Goal: Task Accomplishment & Management: Manage account settings

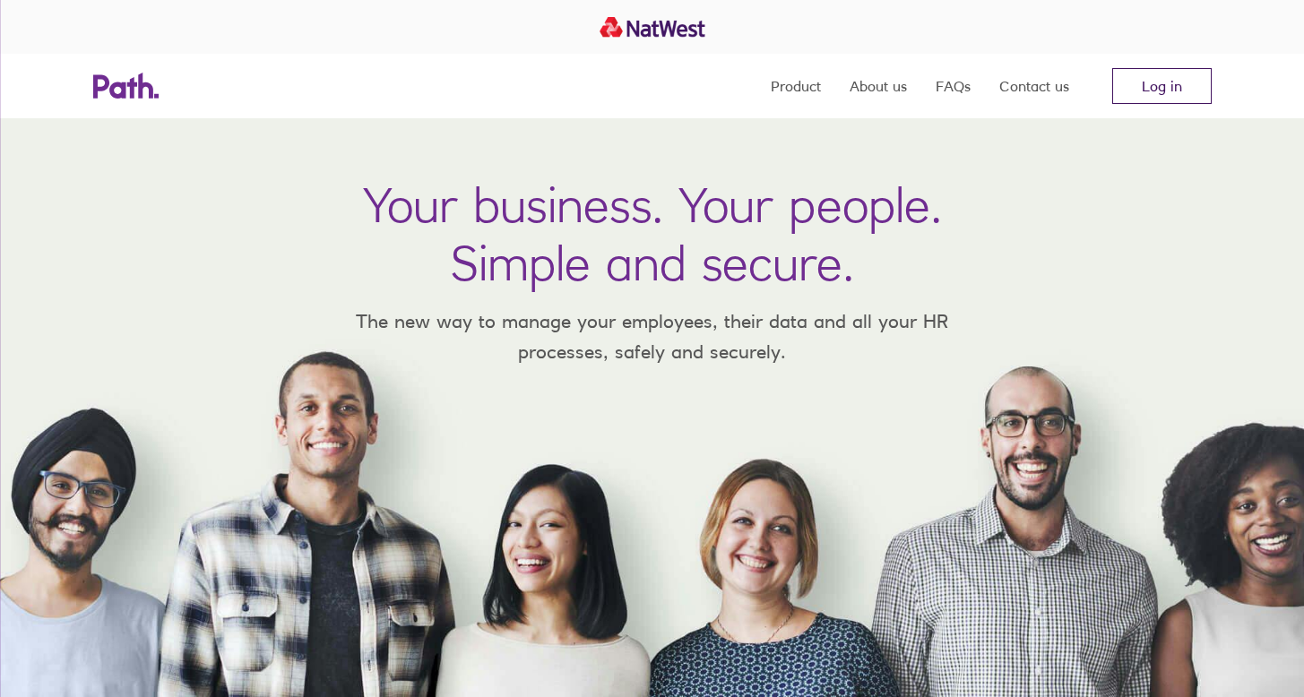
click at [1183, 82] on link "Log in" at bounding box center [1161, 86] width 99 height 36
click at [1160, 87] on link "Log in" at bounding box center [1161, 86] width 99 height 36
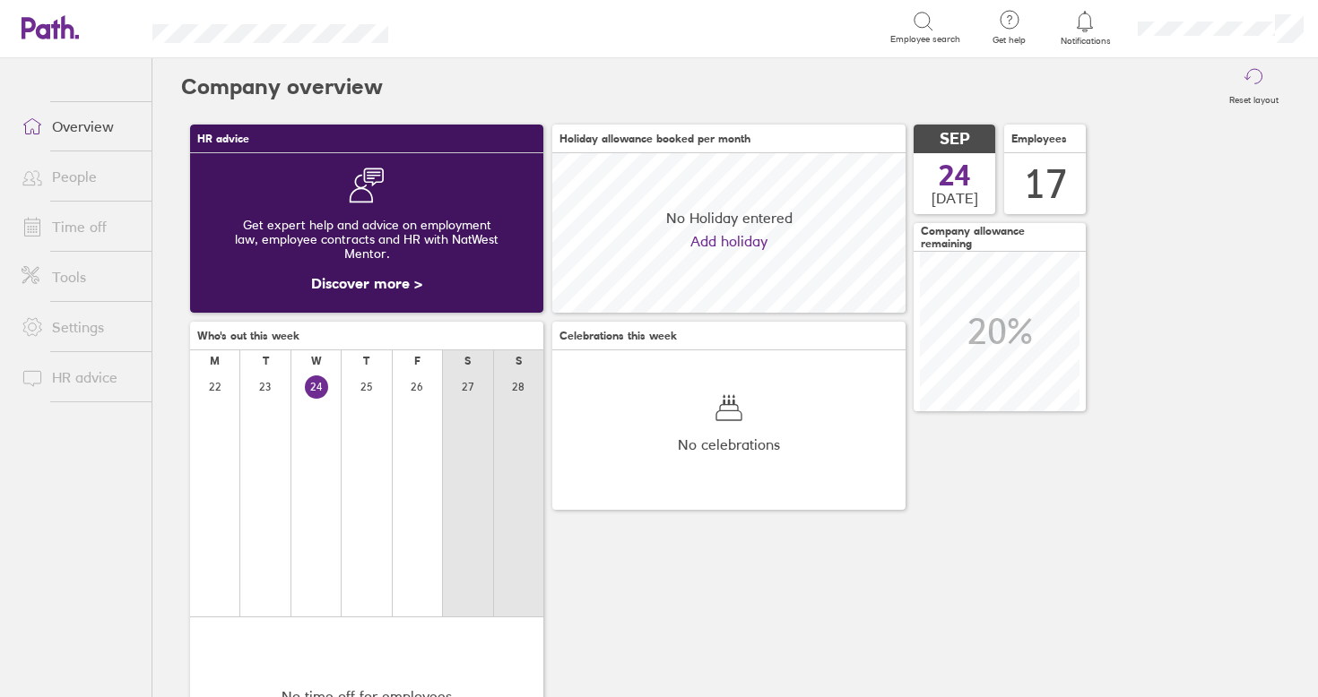
scroll to position [160, 353]
click at [68, 183] on link "People" at bounding box center [79, 177] width 144 height 36
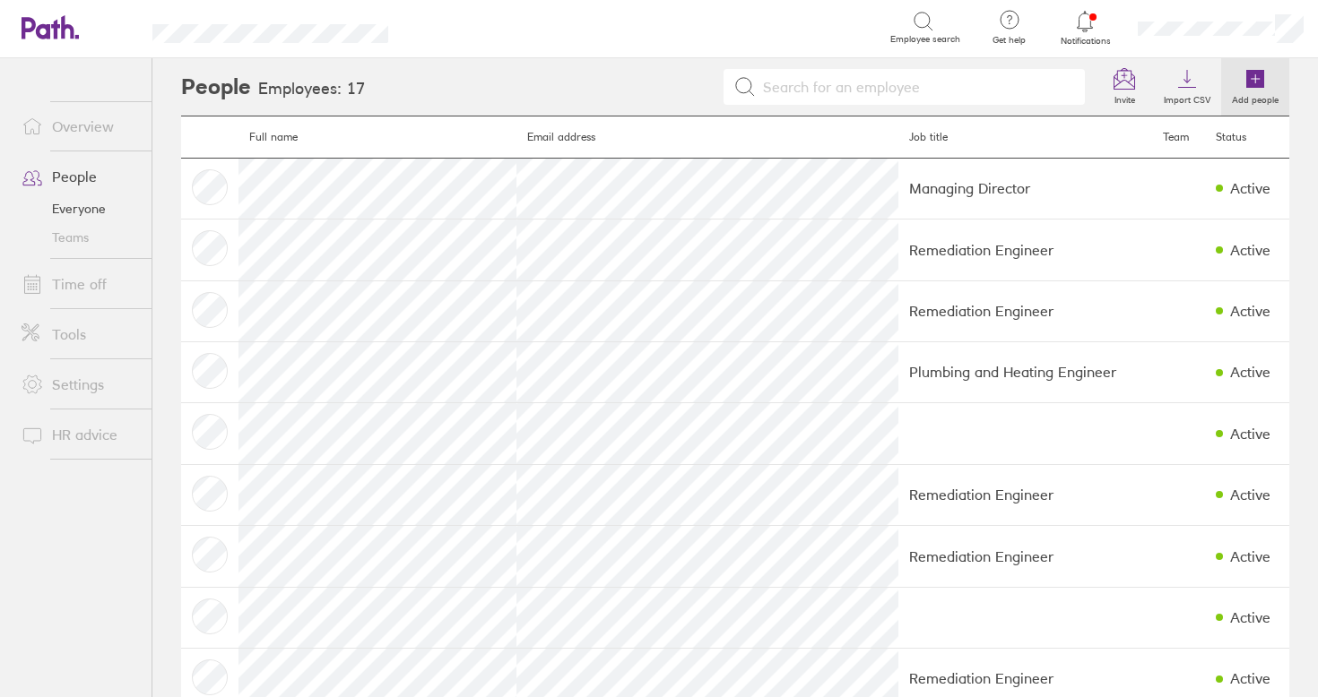
click at [1249, 83] on icon at bounding box center [1255, 79] width 18 height 18
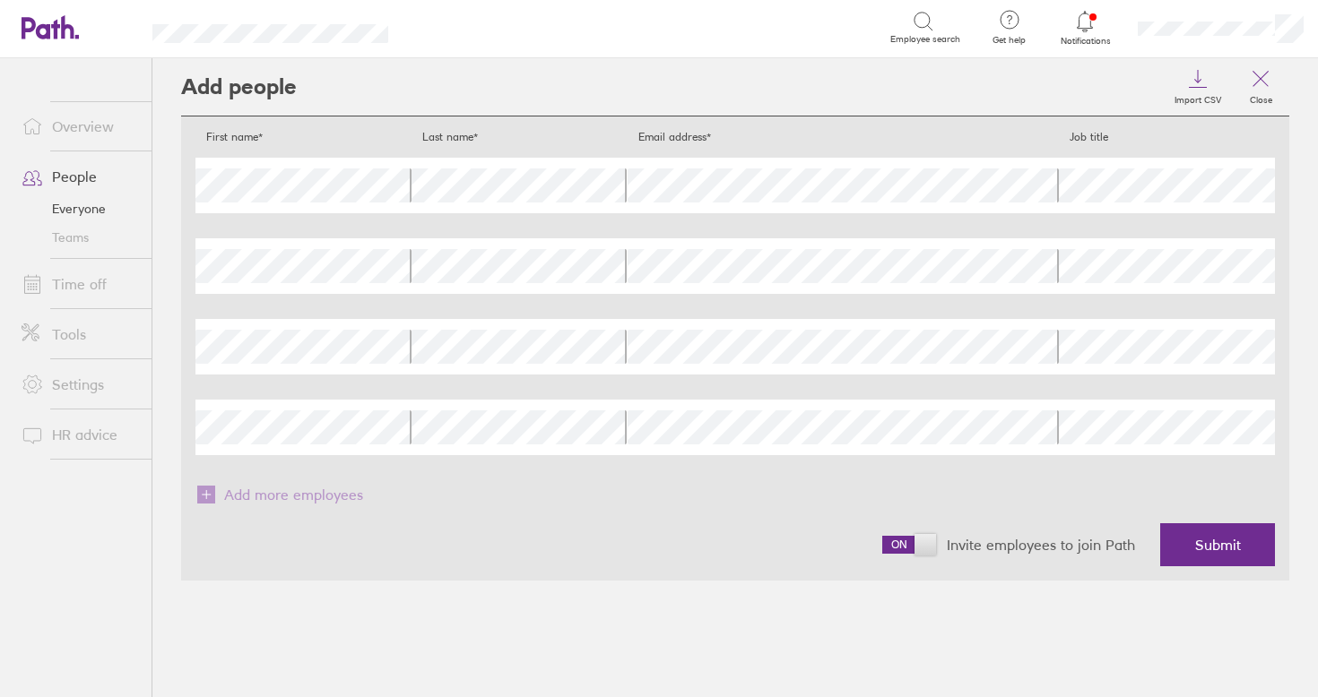
click at [89, 131] on link "Overview" at bounding box center [79, 126] width 144 height 36
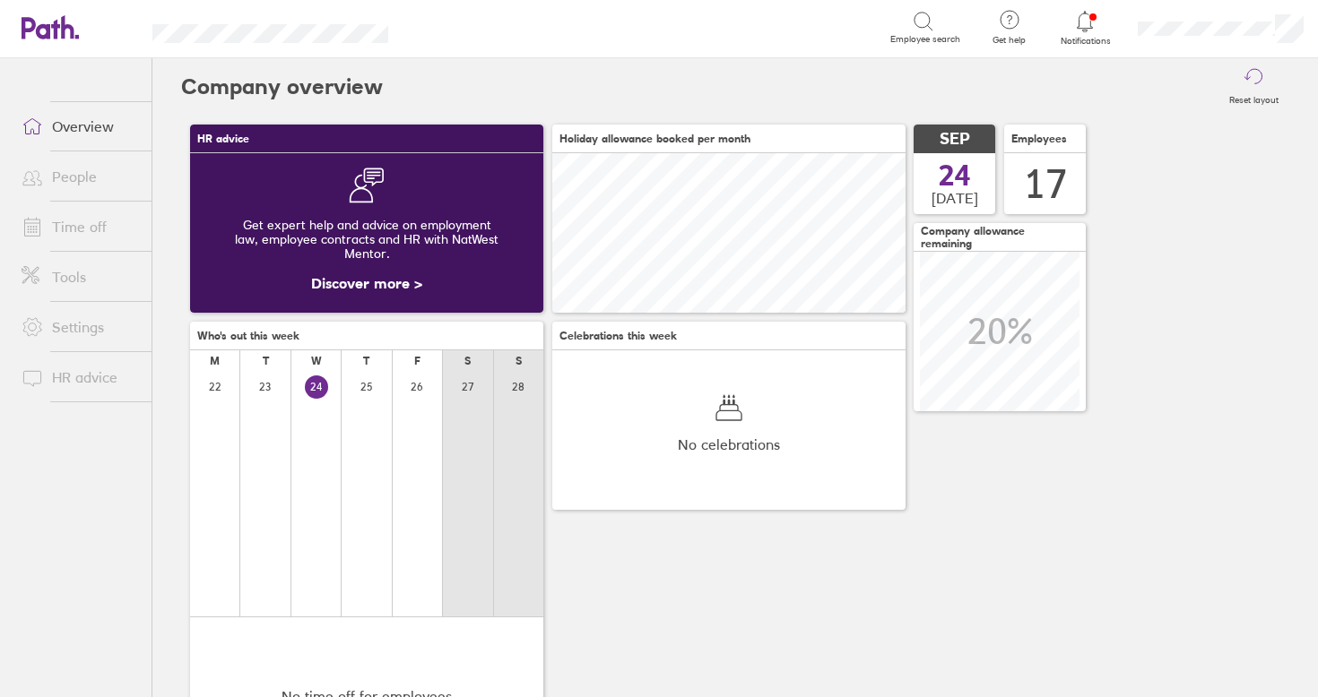
scroll to position [160, 353]
click at [1089, 24] on icon at bounding box center [1085, 22] width 22 height 22
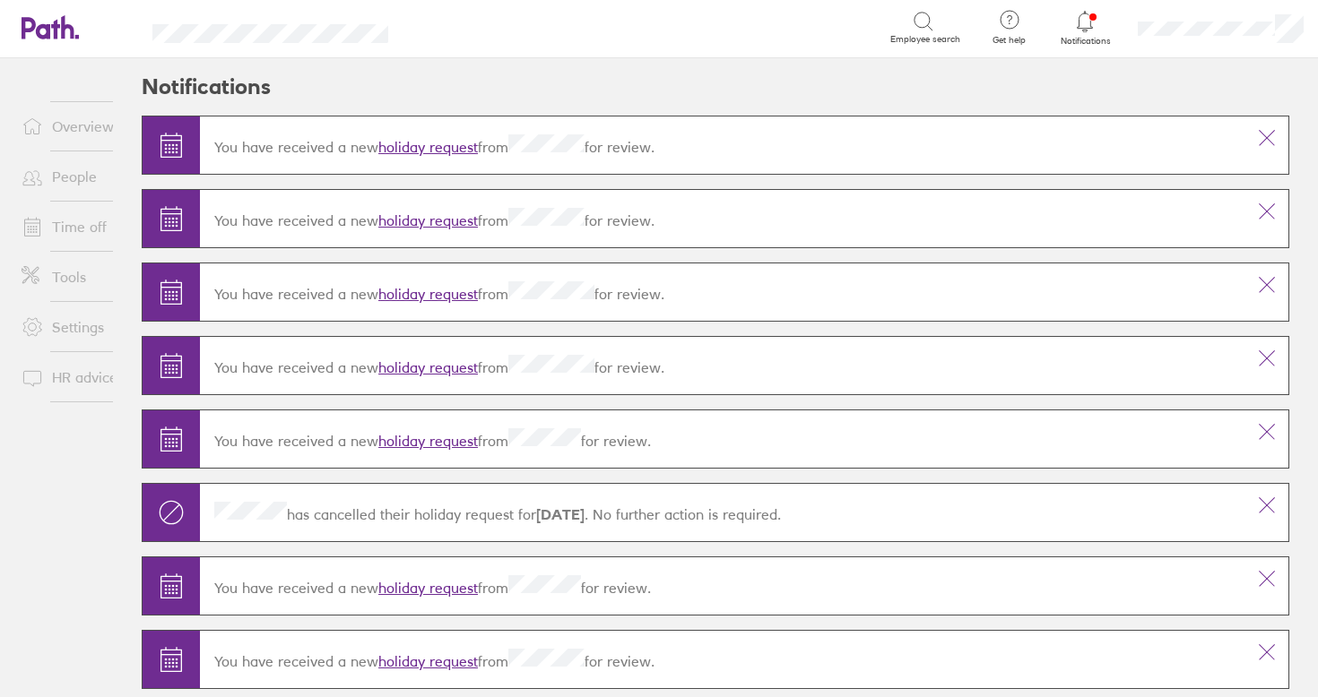
click at [414, 145] on link "holiday request" at bounding box center [427, 147] width 99 height 18
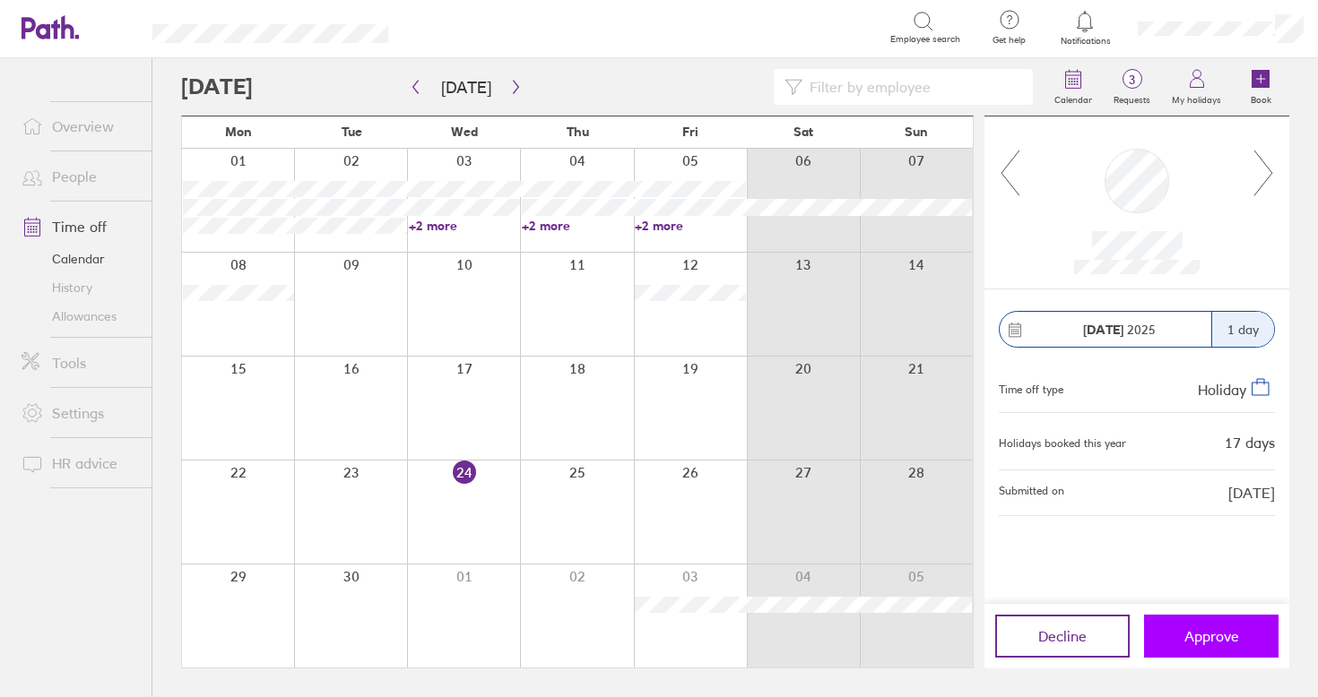
click at [1207, 638] on span "Approve" at bounding box center [1211, 636] width 55 height 16
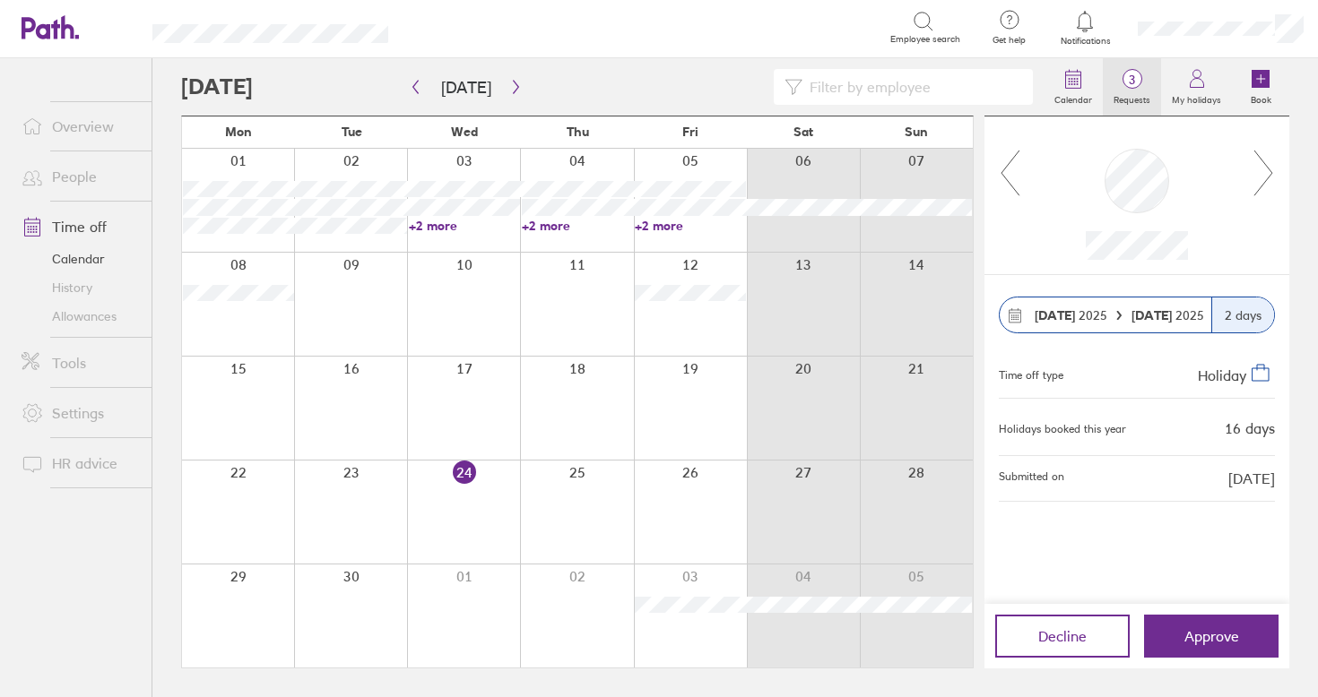
click at [1131, 73] on span "3" at bounding box center [1131, 80] width 58 height 14
click at [511, 87] on icon "button" at bounding box center [515, 87] width 13 height 14
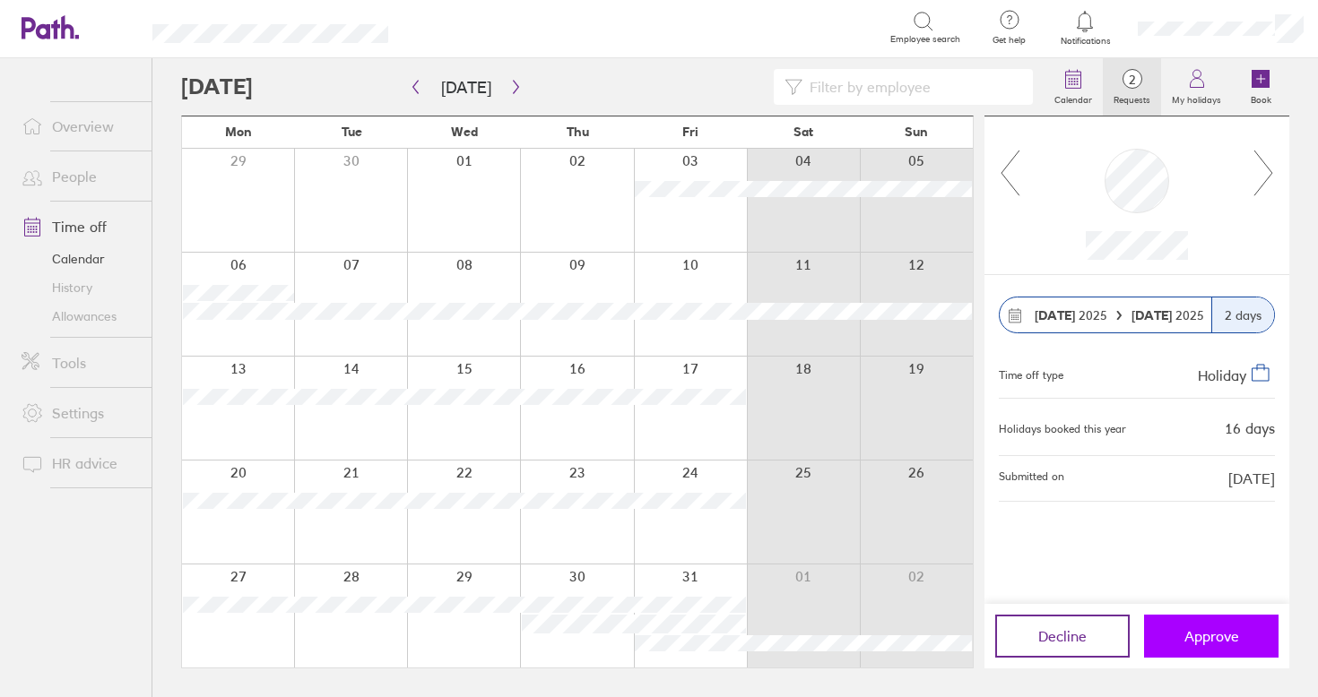
click at [1225, 638] on span "Approve" at bounding box center [1211, 636] width 55 height 16
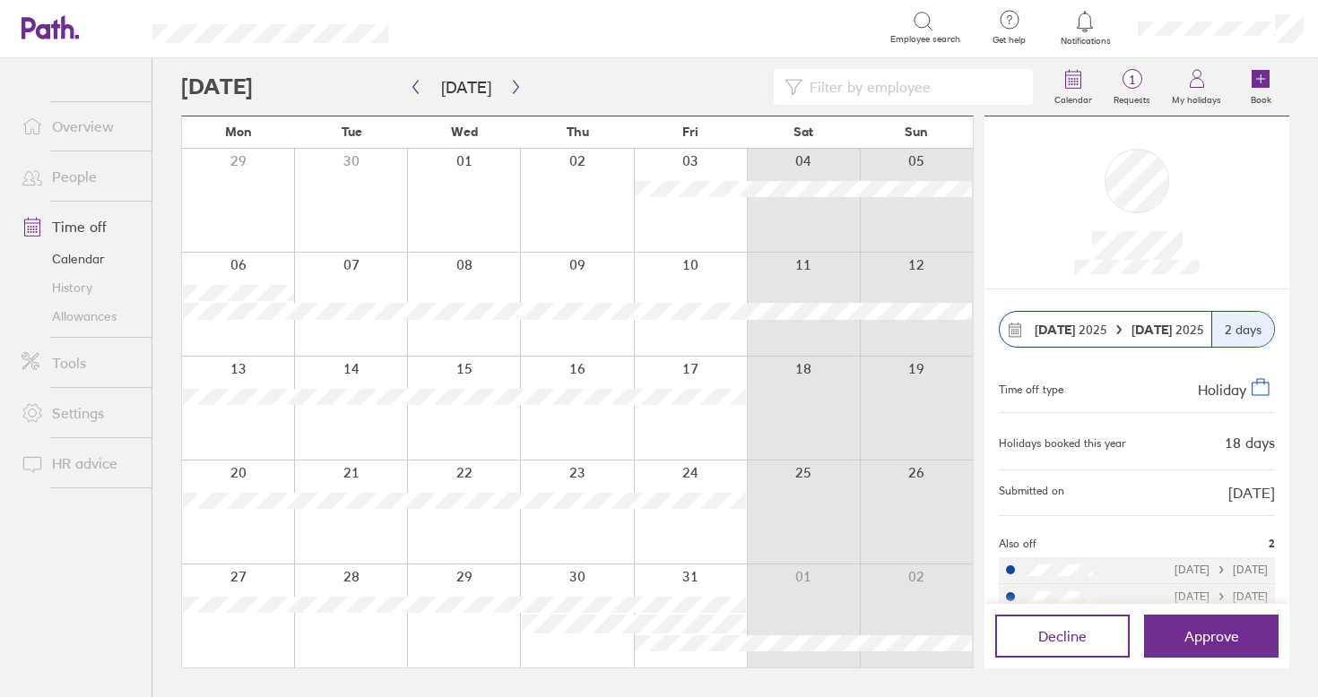
click at [522, 78] on div at bounding box center [612, 87] width 862 height 36
click at [517, 79] on button "button" at bounding box center [516, 88] width 22 height 30
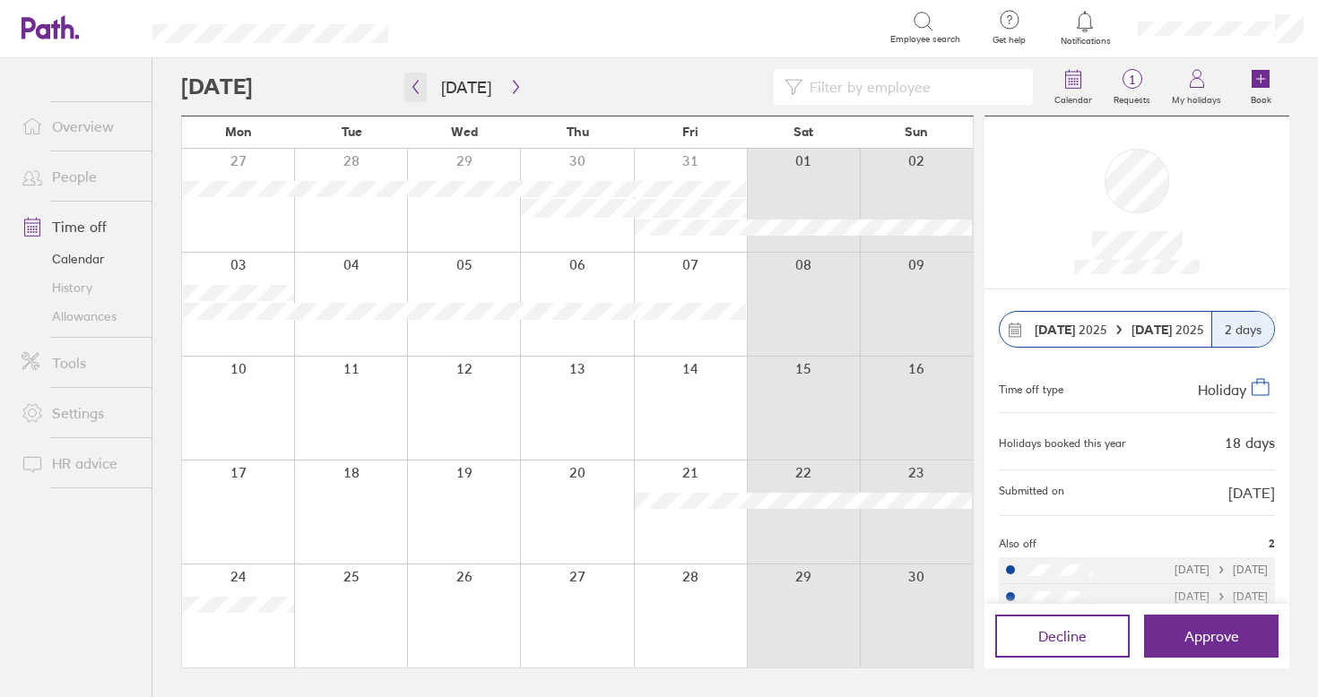
click at [419, 97] on button "button" at bounding box center [415, 88] width 22 height 30
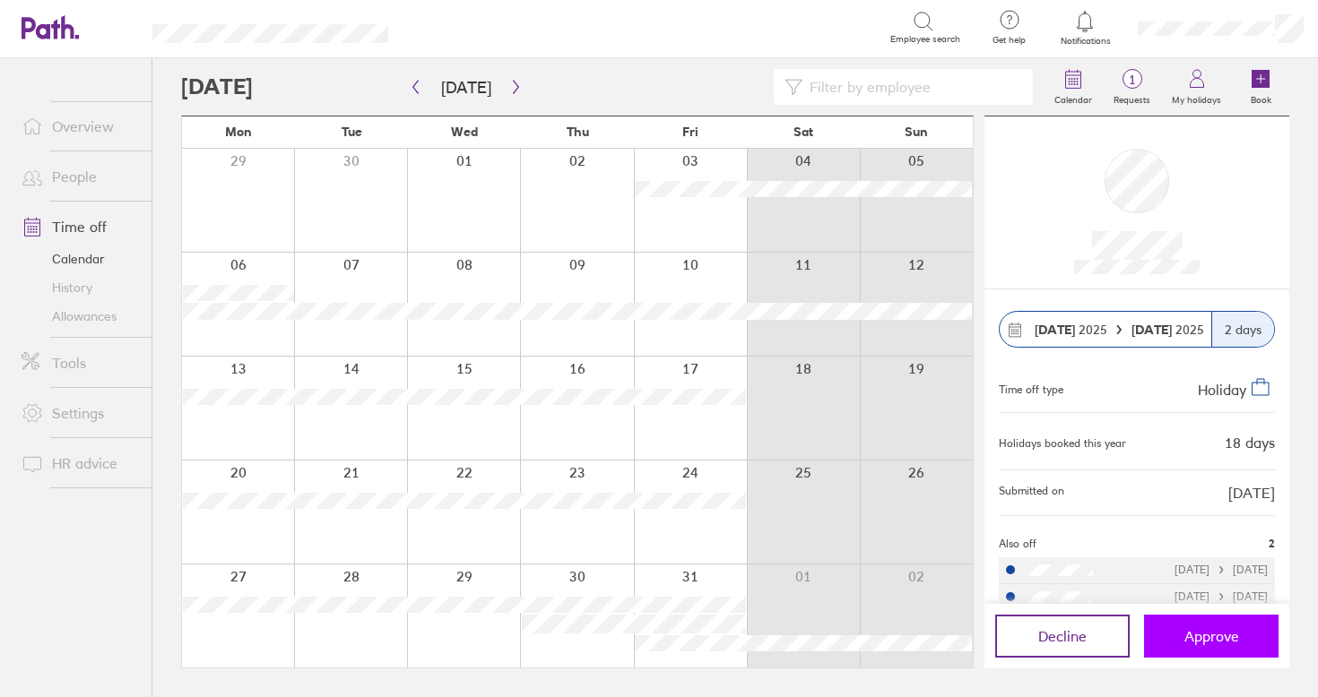
click at [1225, 628] on span "Approve" at bounding box center [1211, 636] width 55 height 16
